Goal: Information Seeking & Learning: Find specific fact

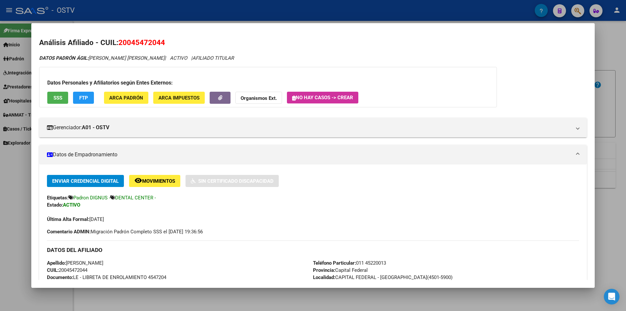
click at [226, 4] on div at bounding box center [313, 155] width 626 height 311
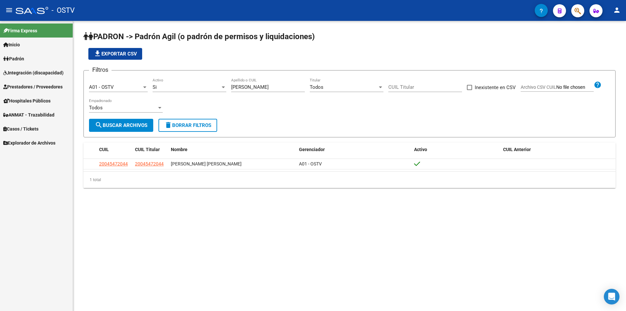
click at [269, 109] on div "Filtros A01 - OSTV Seleccionar Gerenciador Si Activo [PERSON_NAME] Apellido o C…" at bounding box center [349, 97] width 521 height 43
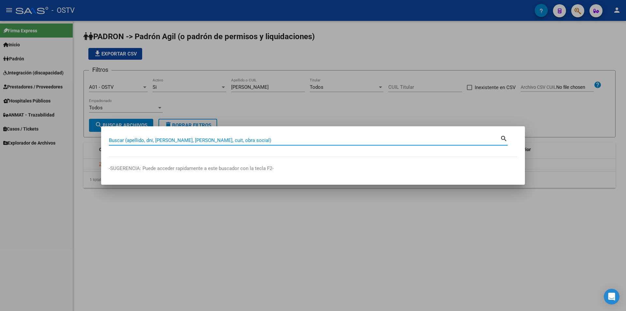
paste input "31653233"
type input "31653233"
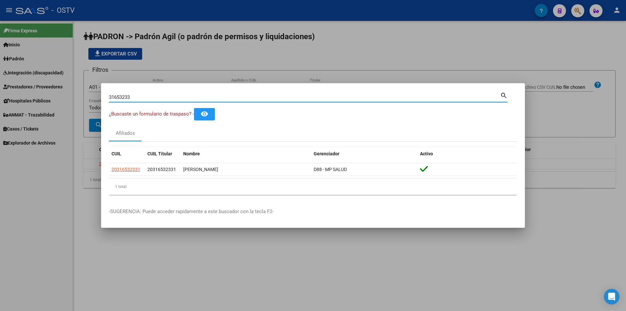
click at [325, 27] on div at bounding box center [313, 155] width 626 height 311
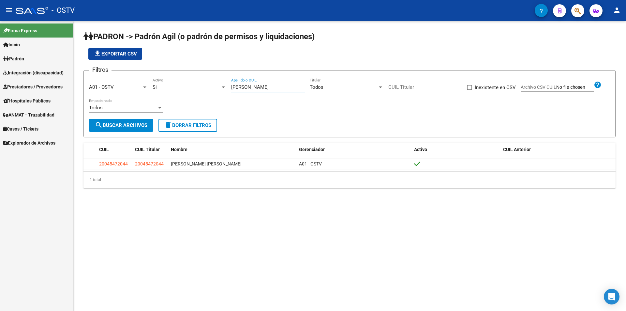
drag, startPoint x: 270, startPoint y: 88, endPoint x: 202, endPoint y: 84, distance: 67.9
click at [202, 84] on div "Filtros A01 - OSTV Seleccionar Gerenciador Si Activo [PERSON_NAME] Apellido o C…" at bounding box center [349, 97] width 521 height 43
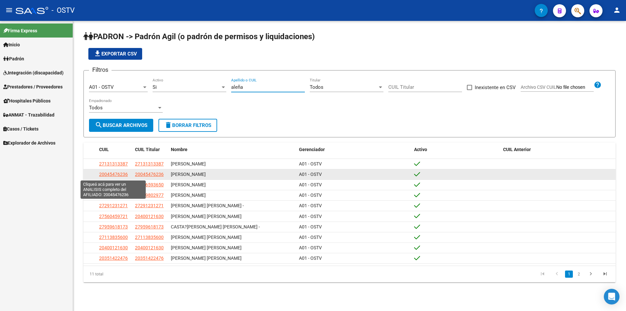
type input "aleña"
click at [122, 172] on span "20045476236" at bounding box center [113, 173] width 29 height 5
type textarea "20045476236"
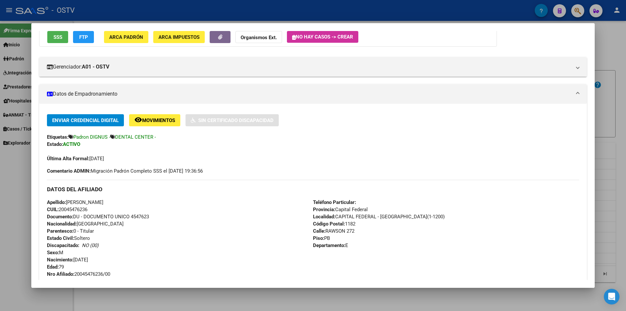
scroll to position [98, 0]
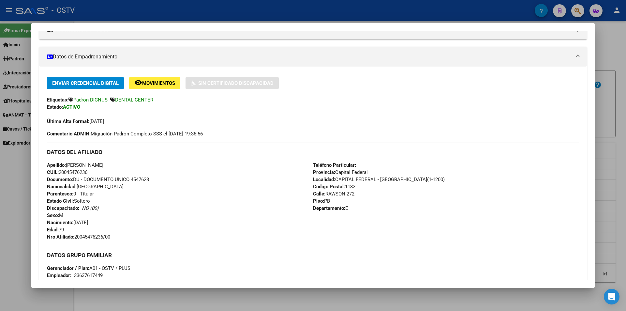
click at [147, 178] on span "Documento: DU - DOCUMENTO UNICO 4547623" at bounding box center [98, 179] width 102 height 6
copy span "4547623"
click at [93, 236] on span "Nro Afiliado: 20045476236/00" at bounding box center [78, 237] width 63 height 6
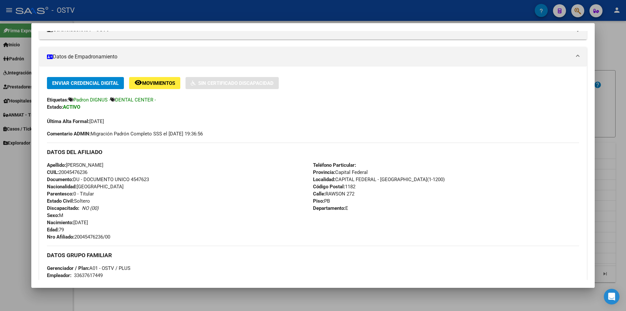
copy span "20045476236"
click at [222, 11] on div at bounding box center [313, 155] width 626 height 311
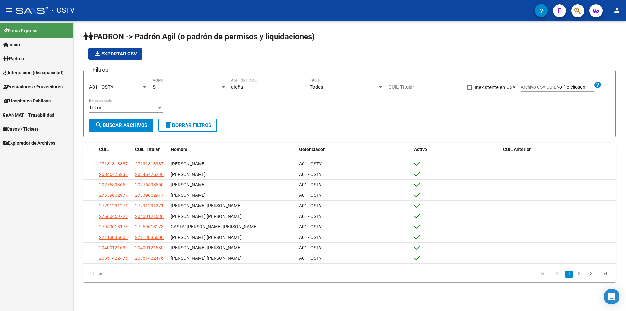
click at [263, 67] on app-list-header "PADRON -> Padrón Agil ([PERSON_NAME] de permisos y liquidaciones) file_download…" at bounding box center [349, 84] width 532 height 106
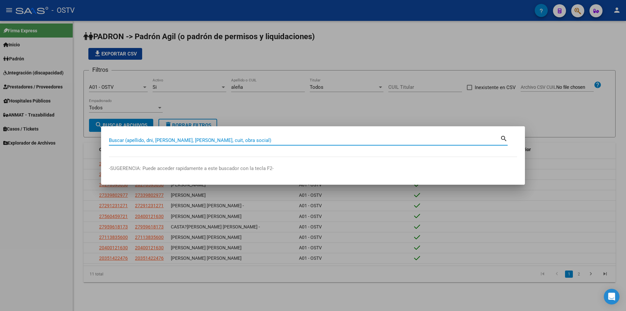
paste input "31119847"
type input "31119847"
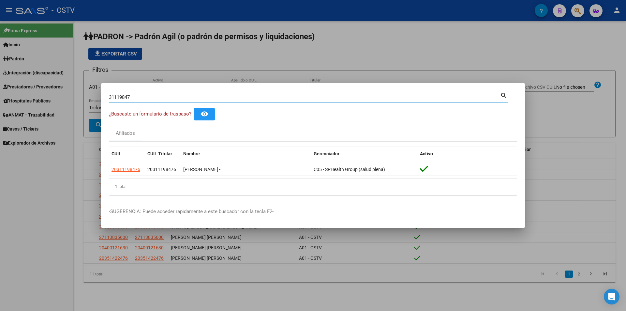
click at [189, 36] on div at bounding box center [313, 155] width 626 height 311
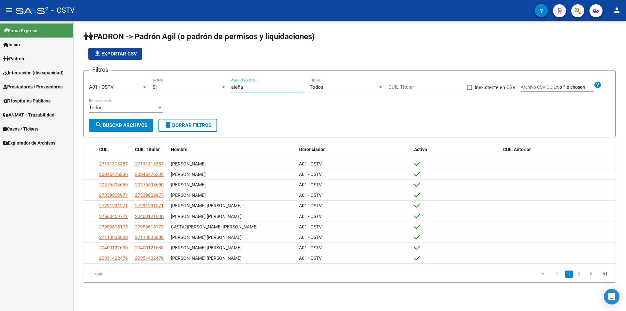
drag, startPoint x: 255, startPoint y: 86, endPoint x: 205, endPoint y: 86, distance: 49.6
click at [205, 86] on div "Filtros A01 - OSTV Seleccionar Gerenciador Si Activo [PERSON_NAME] Apellido o C…" at bounding box center [349, 97] width 521 height 43
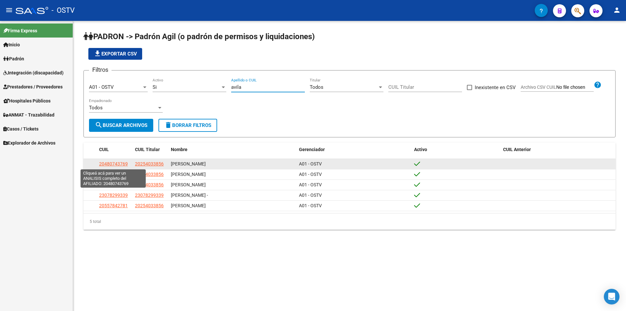
type input "avila"
click at [107, 163] on span "20480743769" at bounding box center [113, 163] width 29 height 5
type textarea "20480743769"
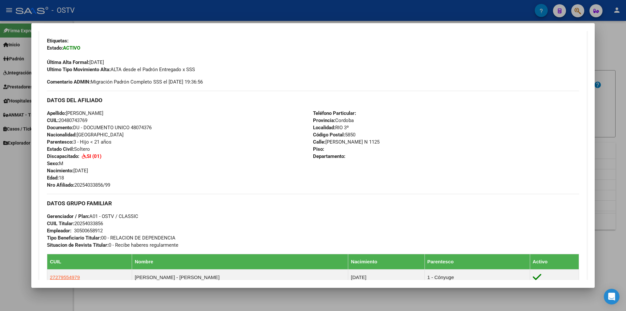
scroll to position [163, 0]
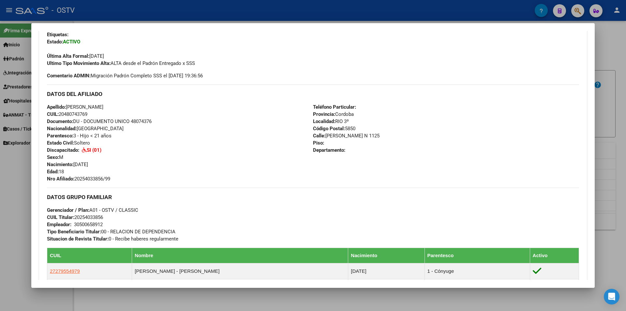
click at [133, 122] on span "Documento: DU - DOCUMENTO UNICO 48074376" at bounding box center [99, 121] width 105 height 6
drag, startPoint x: 133, startPoint y: 122, endPoint x: 140, endPoint y: 125, distance: 7.3
click at [140, 125] on div "Apellido: [PERSON_NAME]: 20480743769 Documento: DU - DOCUMENTO UNICO 48074376 N…" at bounding box center [180, 142] width 266 height 79
click at [143, 119] on span "Documento: DU - DOCUMENTO UNICO 48074376" at bounding box center [99, 121] width 105 height 6
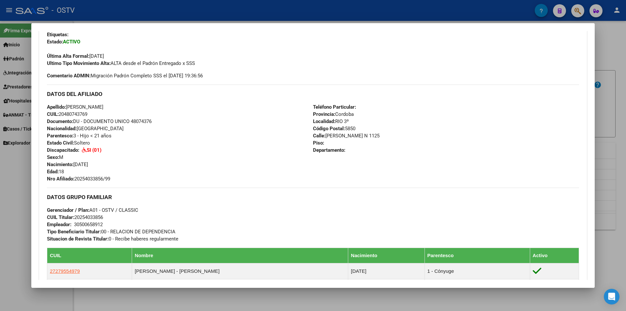
click at [143, 119] on span "Documento: DU - DOCUMENTO UNICO 48074376" at bounding box center [99, 121] width 105 height 6
copy span "48074376"
click at [88, 178] on span "Nro Afiliado: 20254033856/99" at bounding box center [78, 179] width 63 height 6
copy span "20254033856"
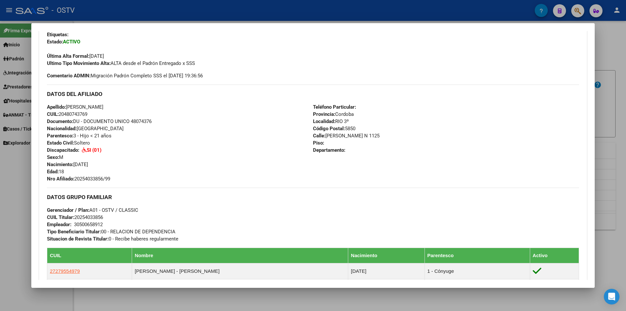
click at [182, 150] on div "Apellido: [PERSON_NAME]: 20480743769 Documento: DU - DOCUMENTO UNICO 48074376 N…" at bounding box center [180, 142] width 266 height 79
click at [187, 17] on div at bounding box center [313, 155] width 626 height 311
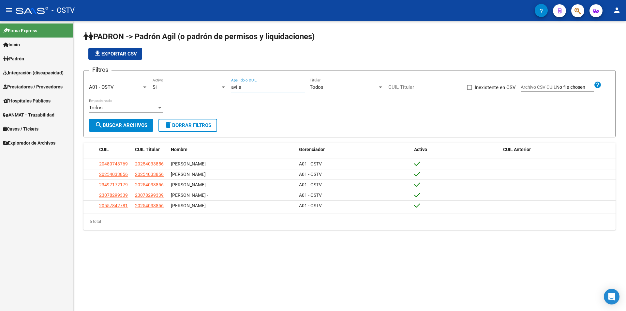
drag, startPoint x: 247, startPoint y: 88, endPoint x: 145, endPoint y: 86, distance: 101.7
click at [145, 86] on div "Filtros A01 - OSTV Seleccionar Gerenciador Si Activo avila Apellido o CUIL Todo…" at bounding box center [349, 97] width 521 height 43
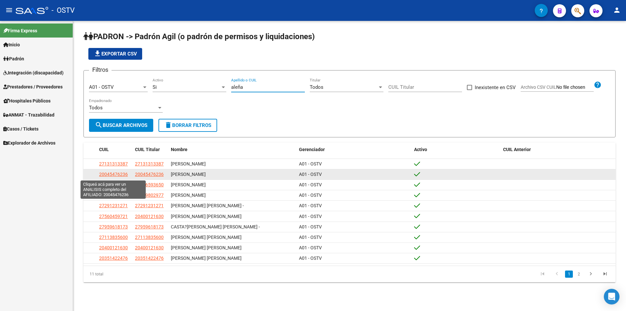
type input "aleña"
click at [125, 176] on span "20045476236" at bounding box center [113, 173] width 29 height 5
type textarea "20045476236"
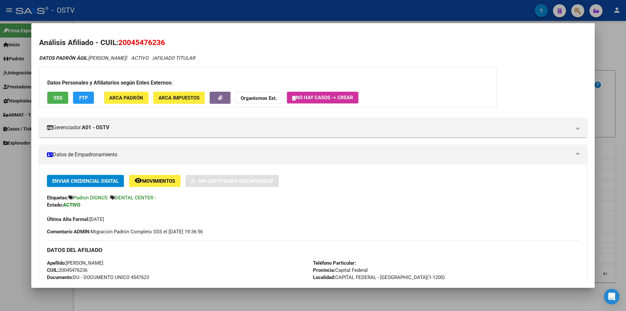
click at [323, 15] on div at bounding box center [313, 155] width 626 height 311
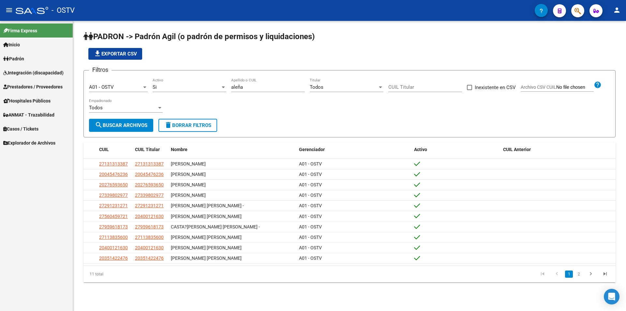
drag, startPoint x: 256, startPoint y: 90, endPoint x: 220, endPoint y: 88, distance: 35.9
click at [220, 88] on div "Filtros A01 - OSTV Seleccionar Gerenciador Si Activo [PERSON_NAME] Apellido o C…" at bounding box center [349, 97] width 521 height 43
click at [247, 84] on input "aleña" at bounding box center [268, 87] width 74 height 6
drag, startPoint x: 250, startPoint y: 86, endPoint x: 194, endPoint y: 96, distance: 56.9
click at [196, 96] on div "Filtros A01 - OSTV Seleccionar Gerenciador Si Activo [PERSON_NAME] Apellido o C…" at bounding box center [349, 97] width 521 height 43
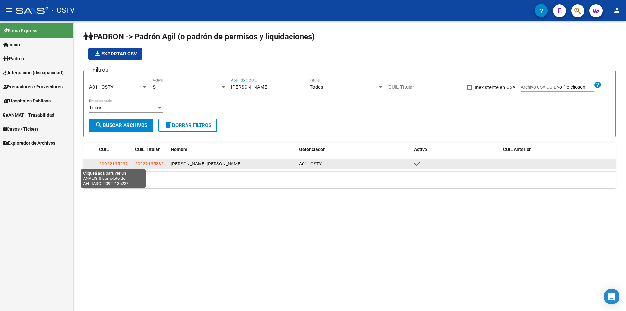
type input "[PERSON_NAME]"
click at [117, 162] on span "20922135232" at bounding box center [113, 163] width 29 height 5
type textarea "20922135232"
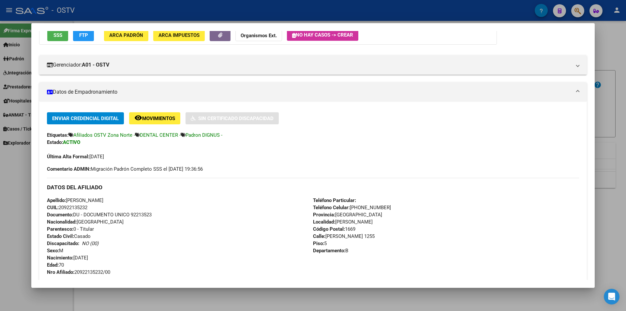
scroll to position [130, 0]
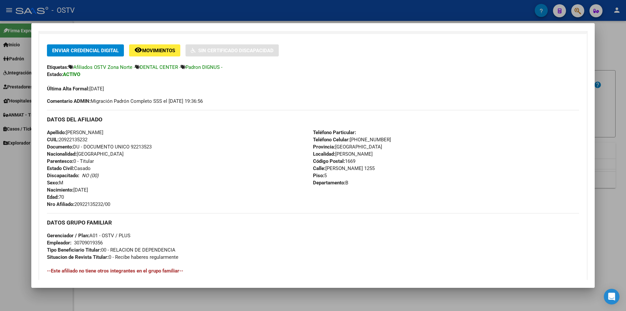
click at [145, 144] on span "Documento: DU - DOCUMENTO UNICO 92213523" at bounding box center [99, 147] width 105 height 6
copy span "92213523"
click at [92, 205] on span "Nro Afiliado: 20922135232/00" at bounding box center [78, 204] width 63 height 6
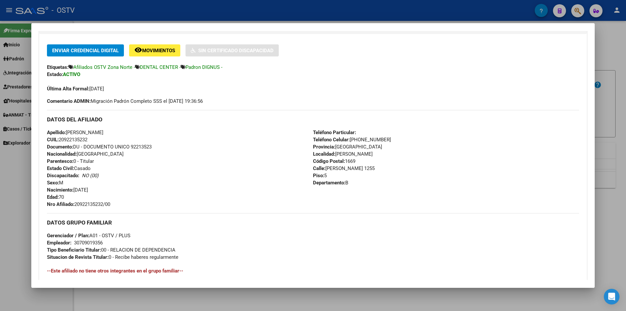
copy span "20922135232"
click at [159, 144] on div "Apellido: [PERSON_NAME] CUIL: 20922135232 Documento: DU - DOCUMENTO UNICO 92213…" at bounding box center [180, 168] width 266 height 79
click at [149, 15] on div at bounding box center [313, 155] width 626 height 311
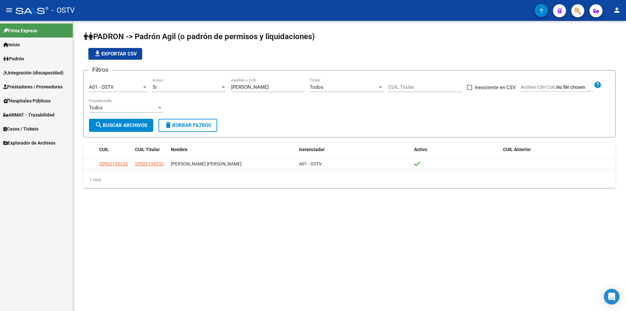
click at [170, 49] on div "file_download Exportar CSV" at bounding box center [349, 54] width 532 height 12
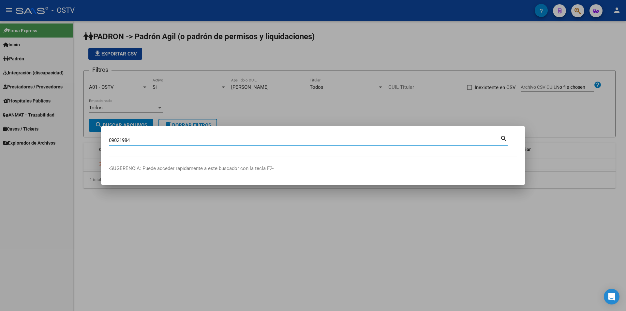
type input "09021984"
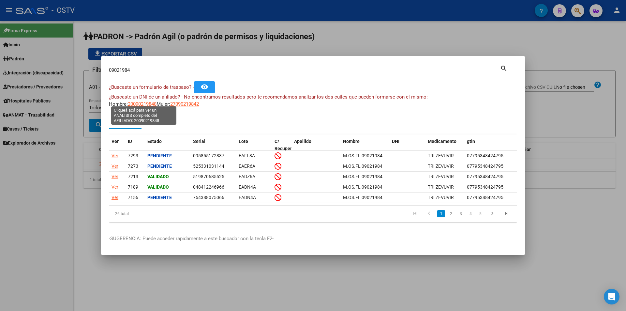
click at [153, 101] on span "20090219848" at bounding box center [142, 104] width 29 height 6
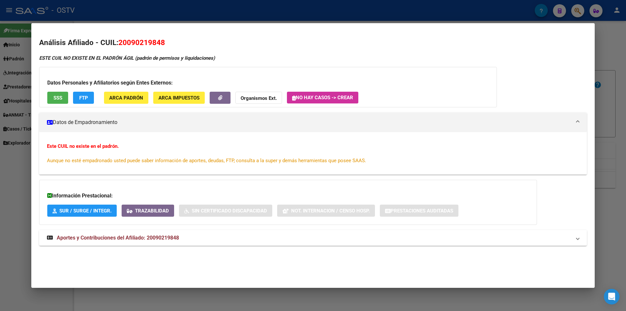
click at [281, 17] on div at bounding box center [313, 155] width 626 height 311
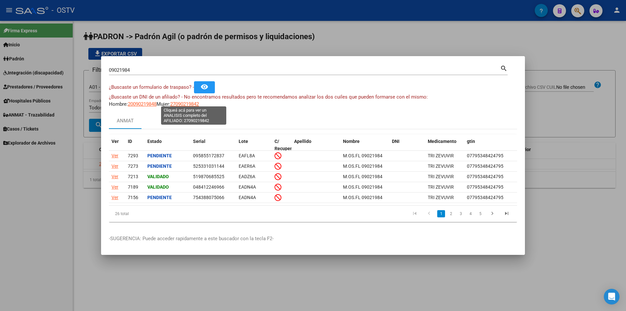
click at [199, 101] on span "27090219842" at bounding box center [184, 104] width 29 height 6
type textarea "27090219842"
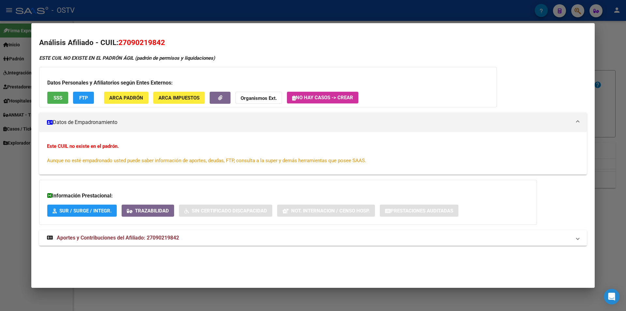
click at [239, 20] on div at bounding box center [313, 155] width 626 height 311
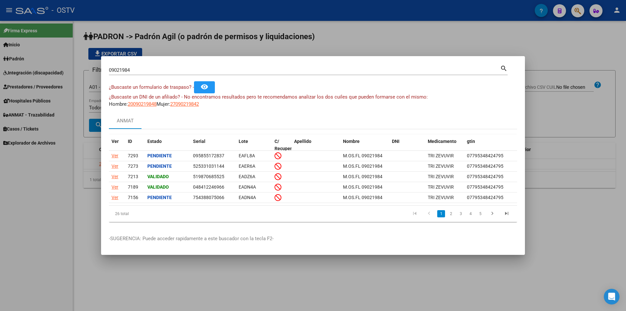
click at [399, 105] on mat-dialog-content "09021984 Buscar (apellido, dni, cuil, nro traspaso, cuit, obra social) search ¿…" at bounding box center [313, 145] width 424 height 163
click at [454, 217] on link "2" at bounding box center [451, 213] width 8 height 7
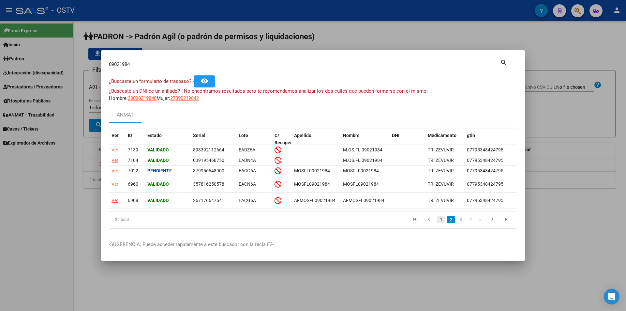
click at [440, 223] on link "1" at bounding box center [441, 219] width 8 height 7
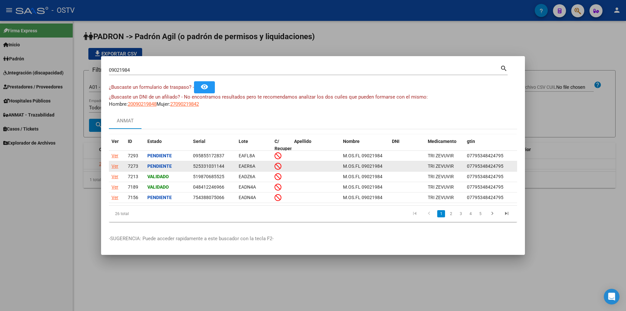
click at [114, 162] on div "Ver" at bounding box center [115, 165] width 7 height 7
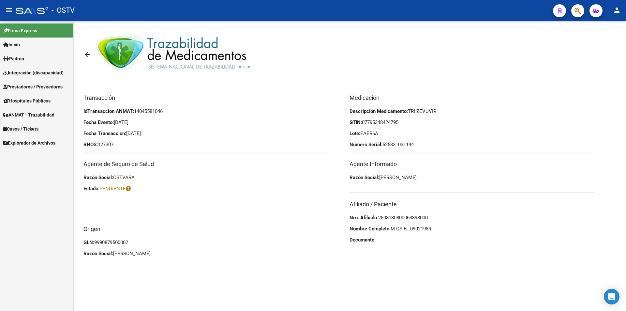
drag, startPoint x: 385, startPoint y: 230, endPoint x: 440, endPoint y: 229, distance: 55.5
click at [440, 229] on p "Nombre Completo: M.OS.FL 09021984" at bounding box center [472, 228] width 245 height 7
drag, startPoint x: 398, startPoint y: 231, endPoint x: 402, endPoint y: 230, distance: 4.5
click at [402, 230] on span "M.OS.FL 09021984" at bounding box center [411, 229] width 40 height 6
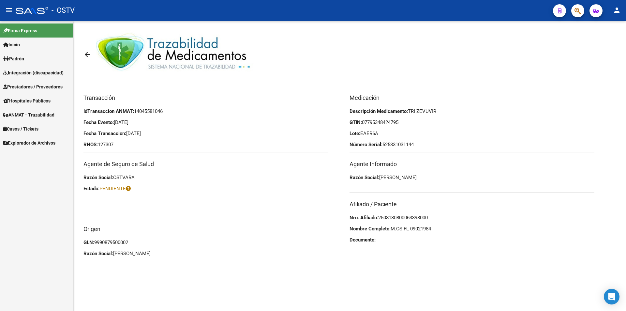
click at [403, 229] on span "M.OS.FL 09021984" at bounding box center [411, 229] width 40 height 6
drag, startPoint x: 406, startPoint y: 230, endPoint x: 409, endPoint y: 231, distance: 3.5
click at [409, 231] on span "M.OS.FL 09021984" at bounding box center [411, 229] width 40 height 6
click at [131, 189] on icon at bounding box center [128, 188] width 5 height 5
click at [120, 189] on span "PENDIENTE" at bounding box center [114, 189] width 31 height 6
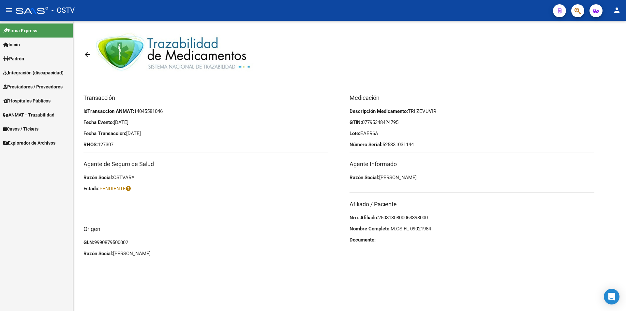
drag, startPoint x: 87, startPoint y: 143, endPoint x: 125, endPoint y: 142, distance: 38.2
click at [125, 142] on p "RNOS: 127307" at bounding box center [205, 144] width 245 height 7
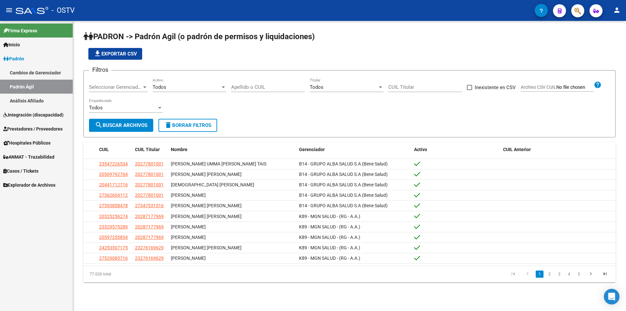
click at [258, 61] on app-list-header "PADRON -> Padrón Agil ([PERSON_NAME] de permisos y liquidaciones) file_download…" at bounding box center [349, 84] width 532 height 106
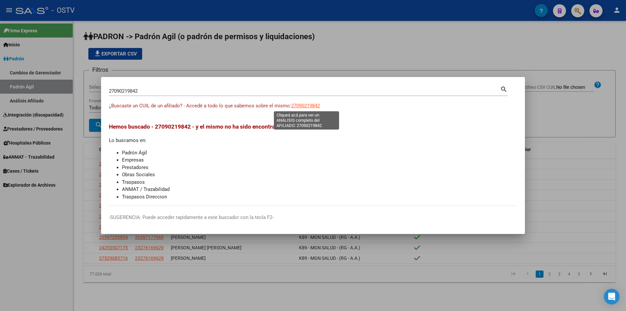
click at [300, 104] on span "27090219842" at bounding box center [305, 106] width 29 height 6
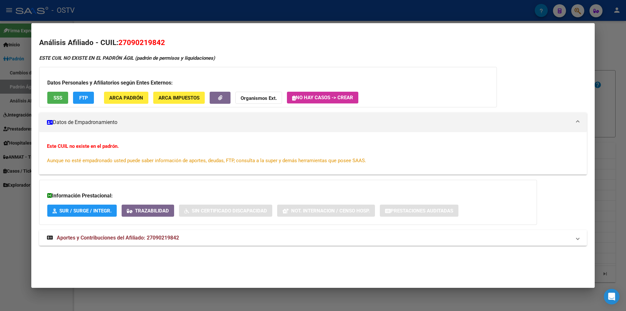
click at [279, 17] on div at bounding box center [313, 155] width 626 height 311
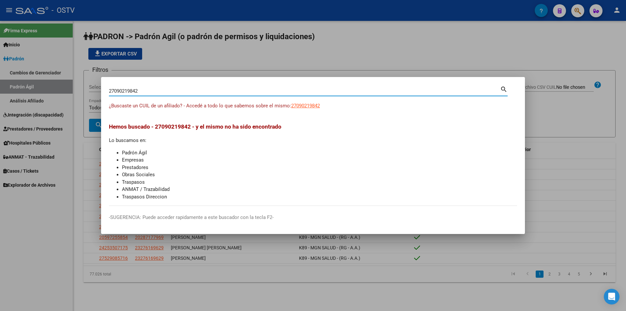
drag, startPoint x: 113, startPoint y: 90, endPoint x: 99, endPoint y: 90, distance: 14.0
click at [99, 90] on div "27090219842 Buscar (apellido, dni, cuil, nro traspaso, cuit, obra social) searc…" at bounding box center [313, 155] width 626 height 311
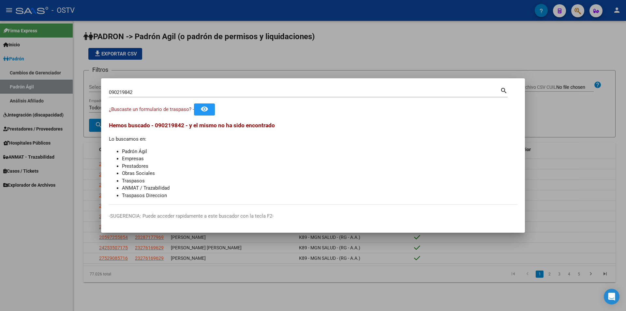
drag, startPoint x: 140, startPoint y: 89, endPoint x: 67, endPoint y: 95, distance: 73.2
click at [67, 95] on div "090219842 Buscar (apellido, dni, cuil, nro traspaso, cuit, obra social) search …" at bounding box center [313, 155] width 626 height 311
click at [135, 95] on input "090219842" at bounding box center [304, 92] width 391 height 6
drag, startPoint x: 143, startPoint y: 94, endPoint x: 72, endPoint y: 94, distance: 71.4
click at [72, 94] on div "090219842 Buscar (apellido, dni, cuil, nro traspaso, cuit, obra social) search …" at bounding box center [313, 155] width 626 height 311
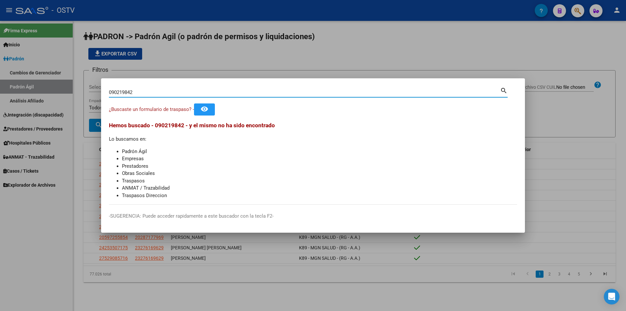
paste input
type input "09021984"
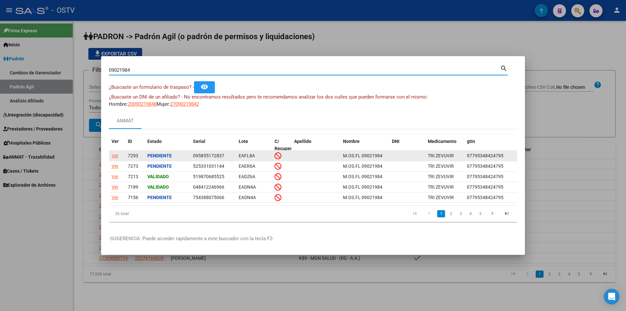
click at [116, 153] on div "Ver" at bounding box center [115, 155] width 7 height 7
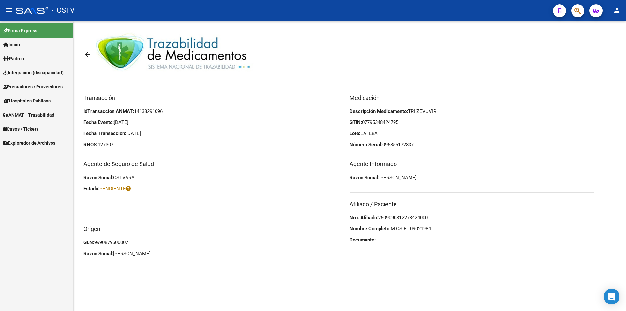
click at [85, 55] on mat-icon "arrow_back" at bounding box center [87, 55] width 8 height 8
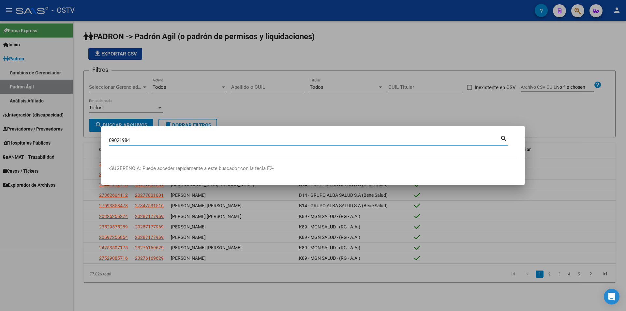
type input "09021984"
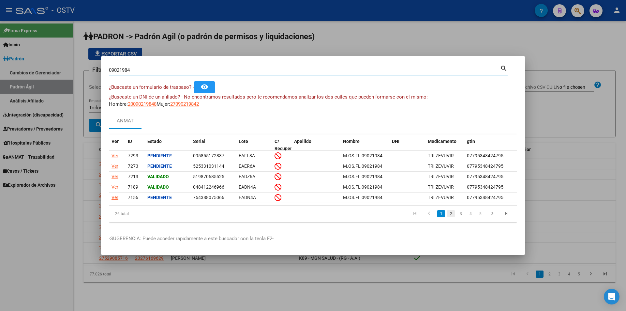
click at [451, 217] on link "2" at bounding box center [451, 213] width 8 height 7
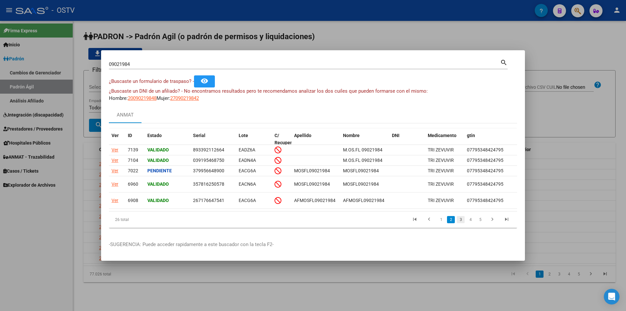
click at [459, 223] on link "3" at bounding box center [461, 219] width 8 height 7
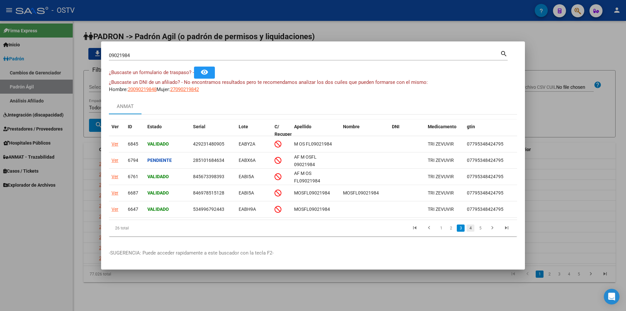
click at [473, 231] on link "4" at bounding box center [471, 227] width 8 height 7
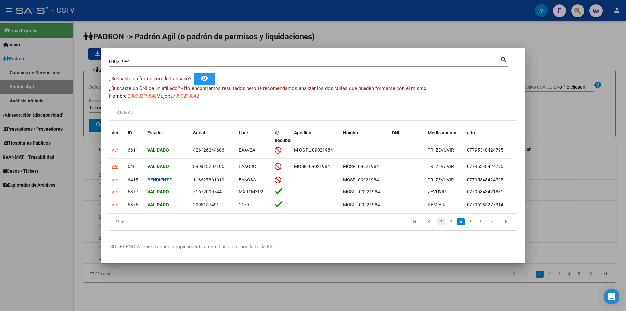
click at [444, 225] on link "2" at bounding box center [441, 221] width 8 height 7
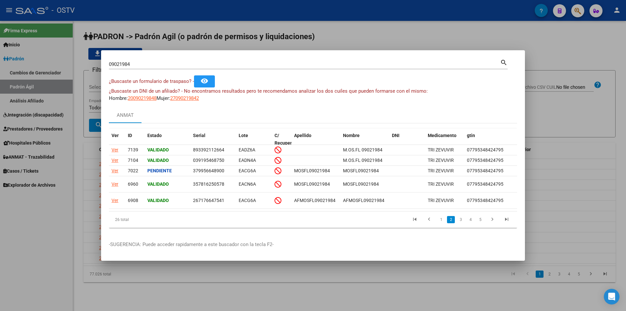
click at [444, 223] on link "1" at bounding box center [441, 219] width 8 height 7
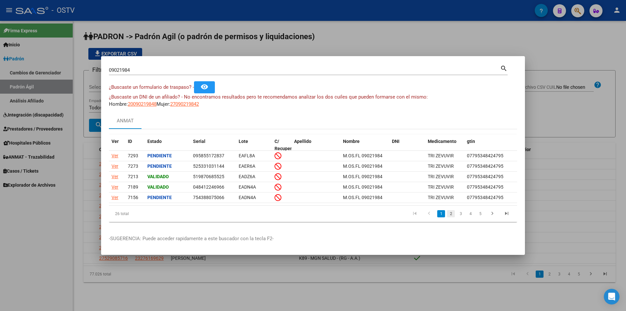
click at [451, 217] on link "2" at bounding box center [451, 213] width 8 height 7
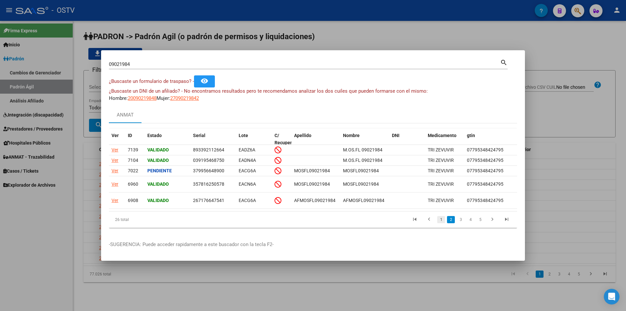
click at [439, 223] on link "1" at bounding box center [441, 219] width 8 height 7
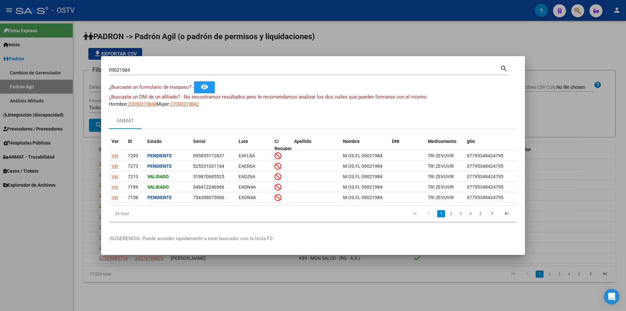
click at [157, 27] on div at bounding box center [313, 155] width 626 height 311
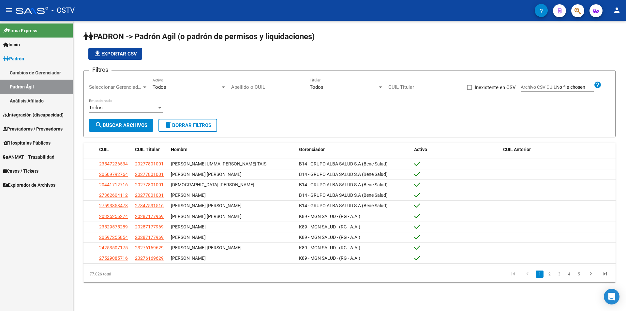
click at [198, 66] on app-list-header "PADRON -> Padrón Agil ([PERSON_NAME] de permisos y liquidaciones) file_download…" at bounding box center [349, 84] width 532 height 106
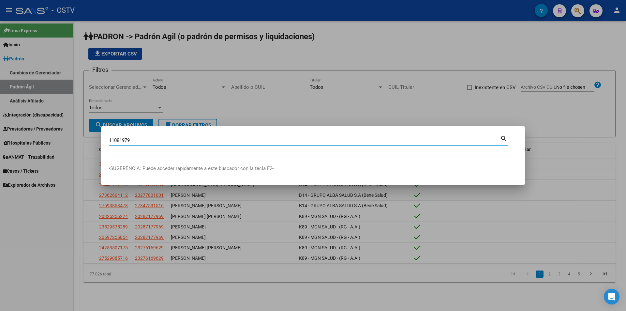
type input "11081979"
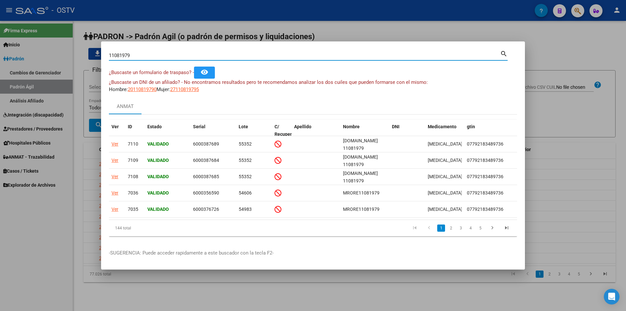
click at [172, 25] on div at bounding box center [313, 155] width 626 height 311
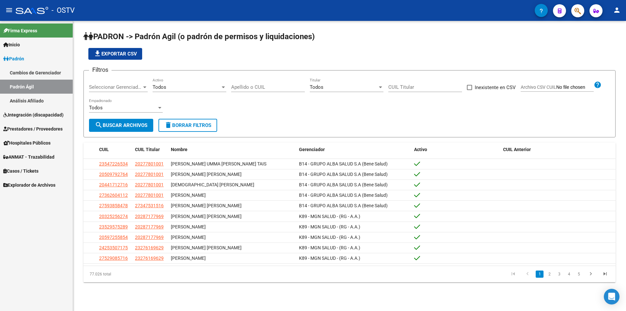
click at [258, 61] on app-list-header "PADRON -> Padrón Agil ([PERSON_NAME] de permisos y liquidaciones) file_download…" at bounding box center [349, 84] width 532 height 106
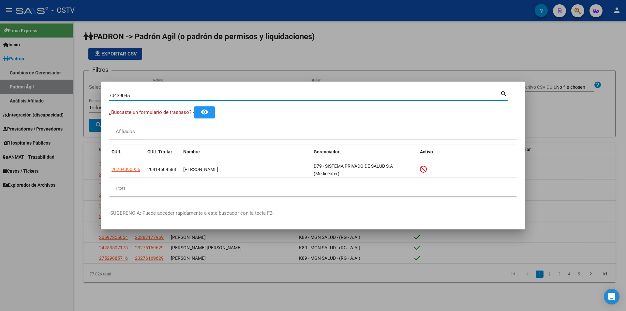
drag, startPoint x: 150, startPoint y: 95, endPoint x: 81, endPoint y: 95, distance: 68.8
click at [81, 95] on div "70439095 Buscar (apellido, dni, cuil, nro traspaso, cuit, obra social) search ¿…" at bounding box center [313, 155] width 626 height 311
paste input "41460458"
type input "41460458"
click at [169, 62] on div at bounding box center [313, 155] width 626 height 311
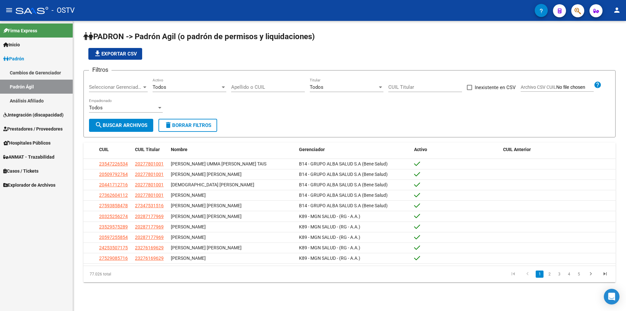
click at [234, 91] on div "Apellido o CUIL" at bounding box center [268, 85] width 74 height 14
click at [234, 88] on input "Apellido o CUIL" at bounding box center [268, 87] width 74 height 6
type input "b"
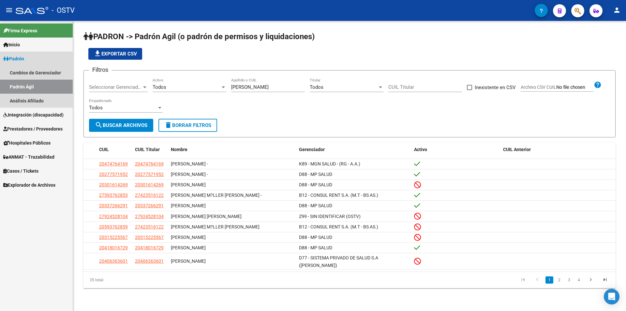
click at [50, 58] on link "Padrón" at bounding box center [36, 59] width 73 height 14
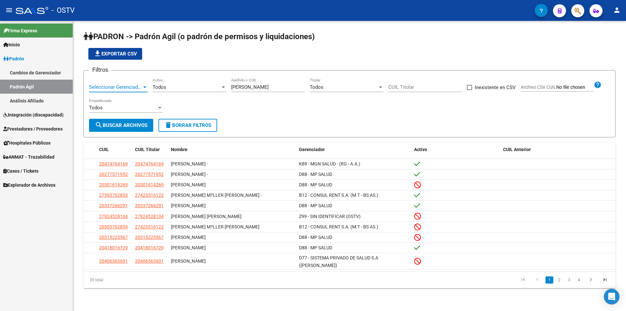
click at [127, 86] on span "Seleccionar Gerenciador" at bounding box center [115, 87] width 53 height 6
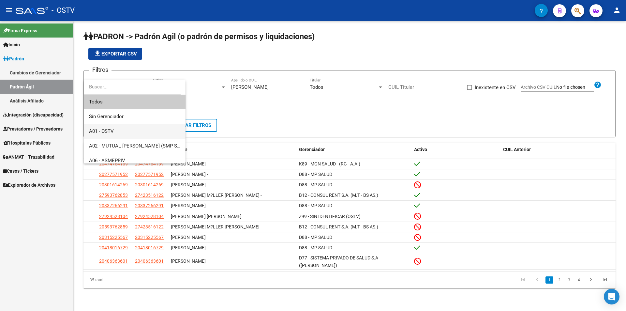
click at [121, 128] on span "A01 - OSTV" at bounding box center [134, 131] width 91 height 15
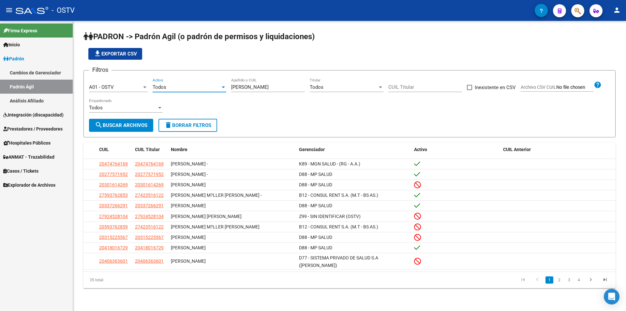
click at [159, 90] on span "Todos" at bounding box center [160, 87] width 14 height 6
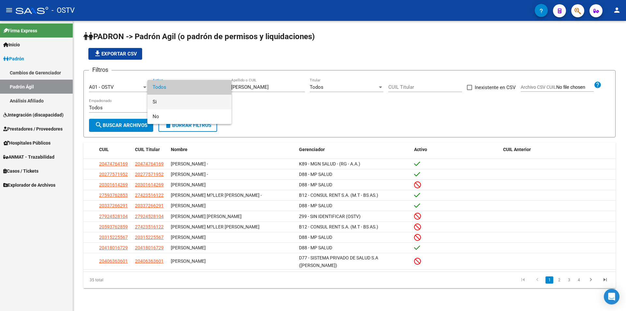
click at [161, 103] on span "Si" at bounding box center [190, 102] width 74 height 15
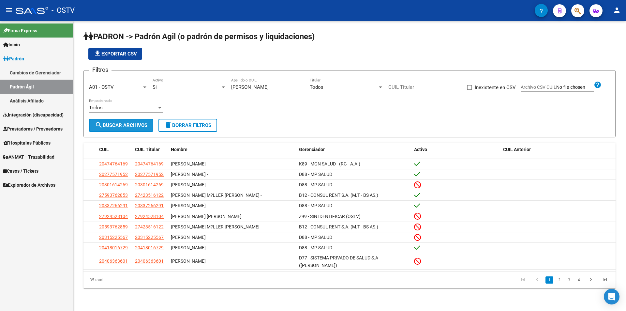
click at [135, 121] on button "search Buscar Archivos" at bounding box center [121, 125] width 64 height 13
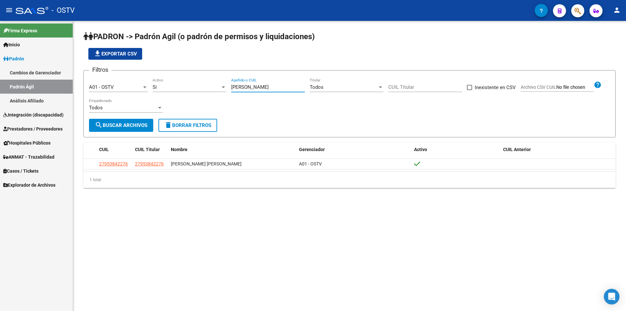
drag, startPoint x: 253, startPoint y: 87, endPoint x: 188, endPoint y: 90, distance: 64.6
click at [188, 90] on div "Filtros A01 - OSTV Seleccionar Gerenciador Si Activo [PERSON_NAME] Apellido o C…" at bounding box center [349, 97] width 521 height 43
type input "[PERSON_NAME]"
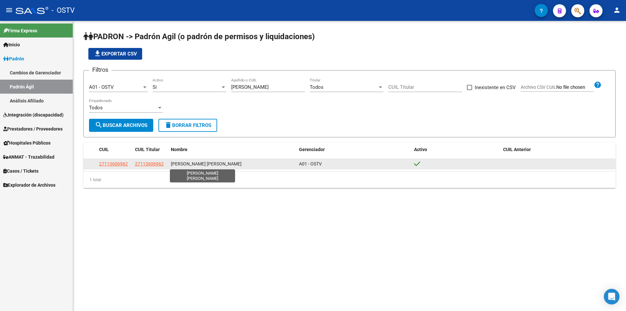
drag, startPoint x: 171, startPoint y: 163, endPoint x: 198, endPoint y: 163, distance: 26.1
click at [198, 163] on span "[PERSON_NAME] [PERSON_NAME]" at bounding box center [206, 163] width 71 height 5
copy span "[PERSON_NAME]"
